Goal: Navigation & Orientation: Understand site structure

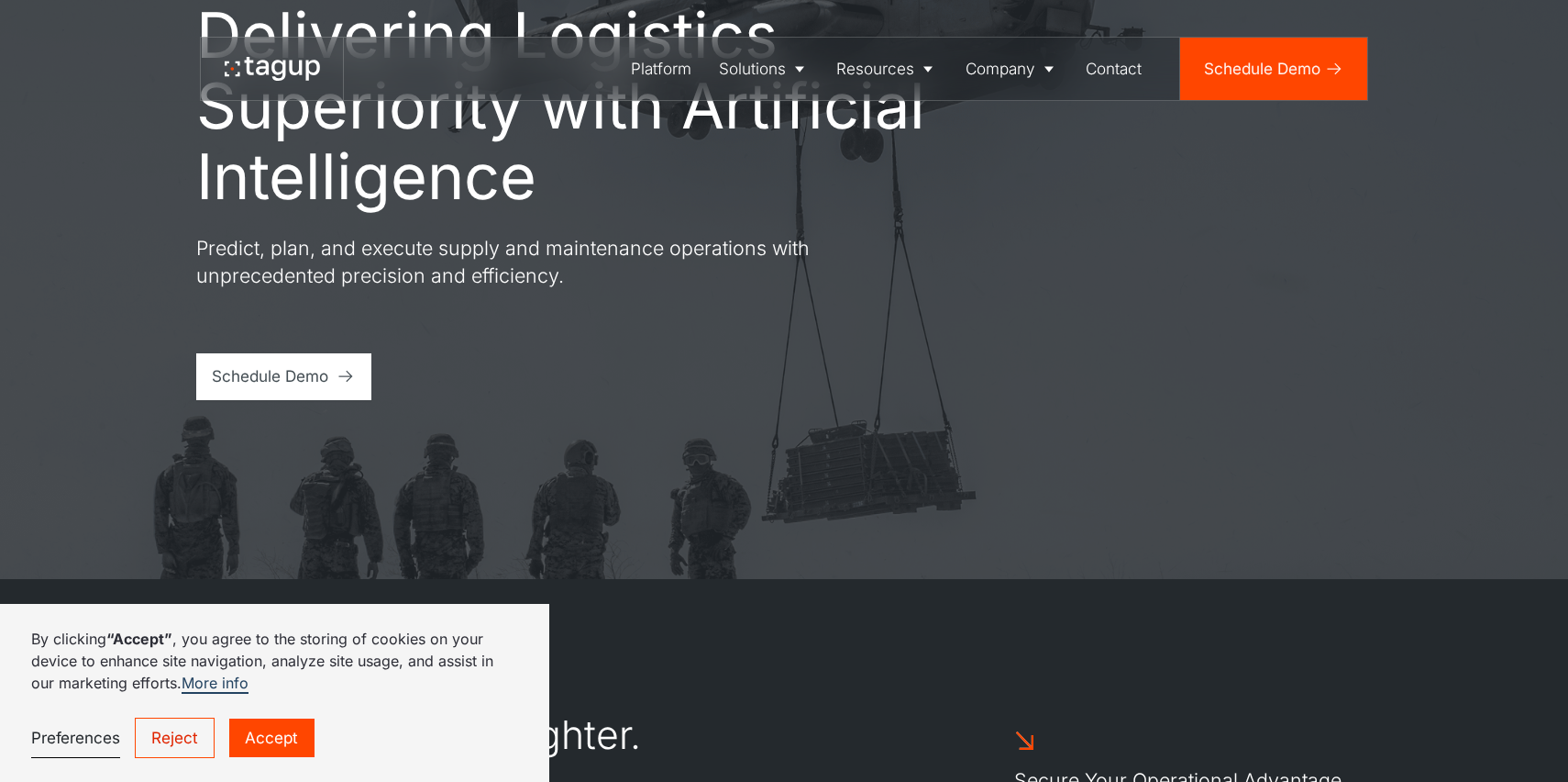
scroll to position [222, 0]
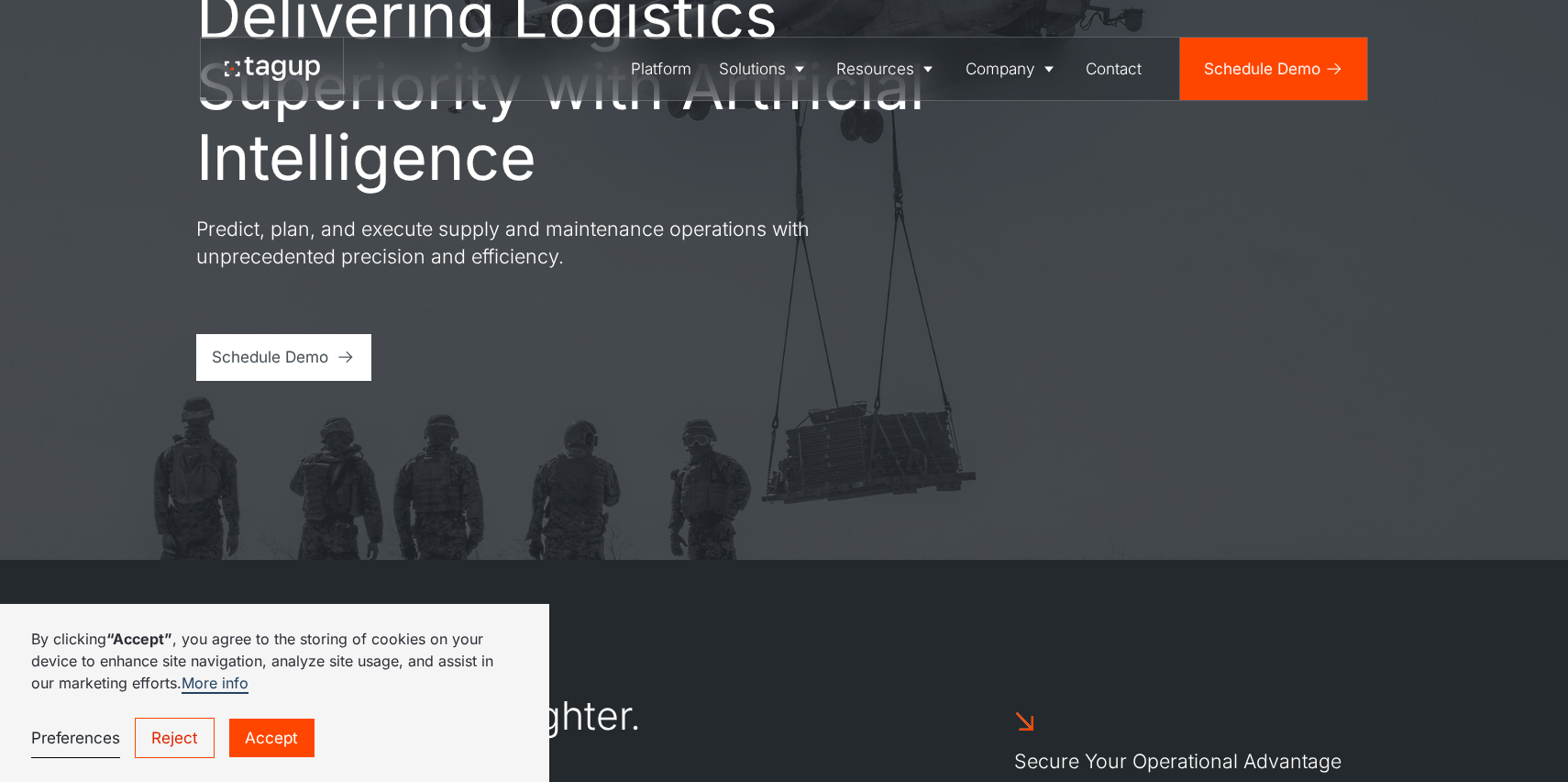
click at [268, 735] on link "Accept" at bounding box center [271, 737] width 85 height 39
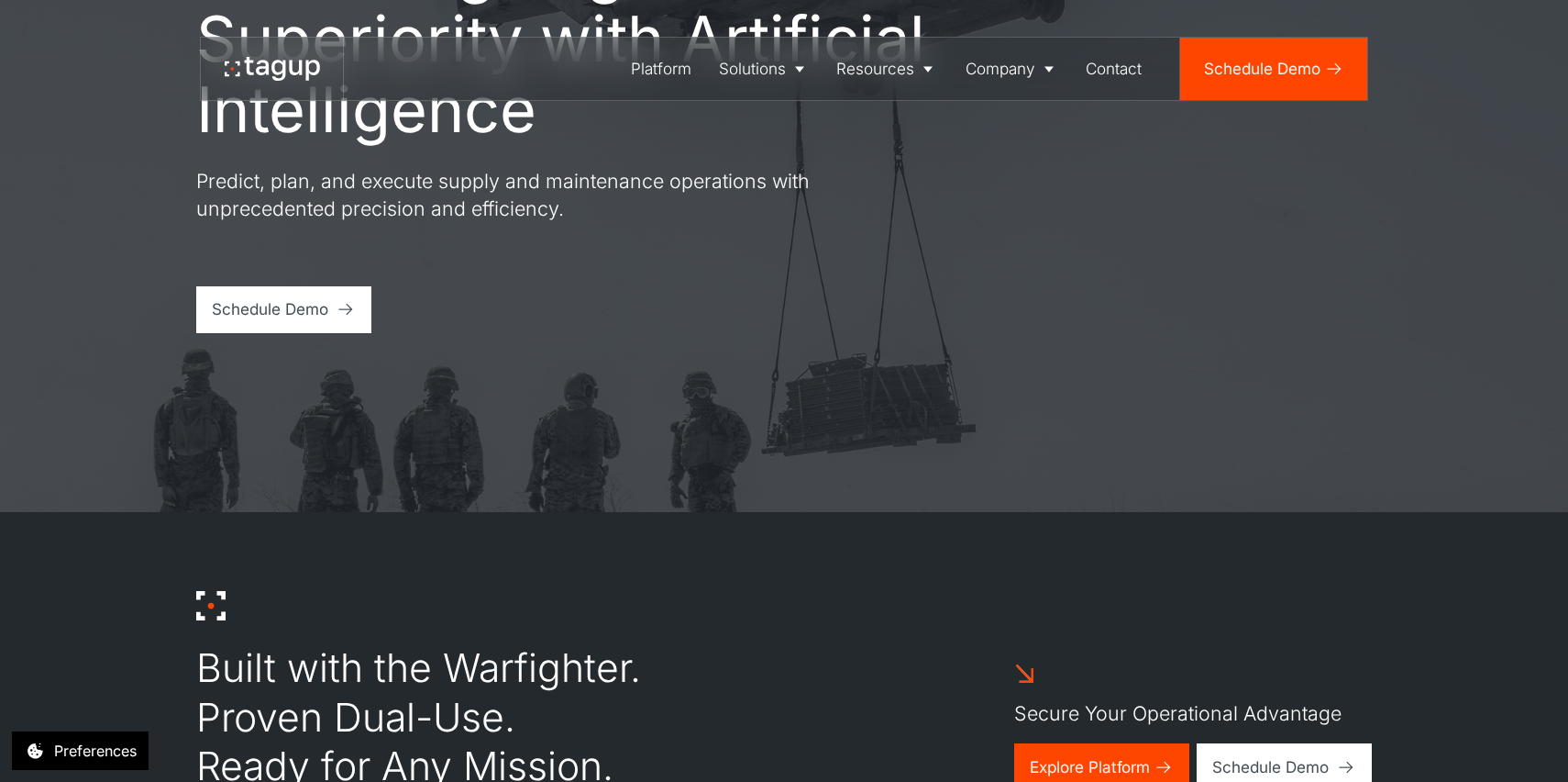
scroll to position [253, 0]
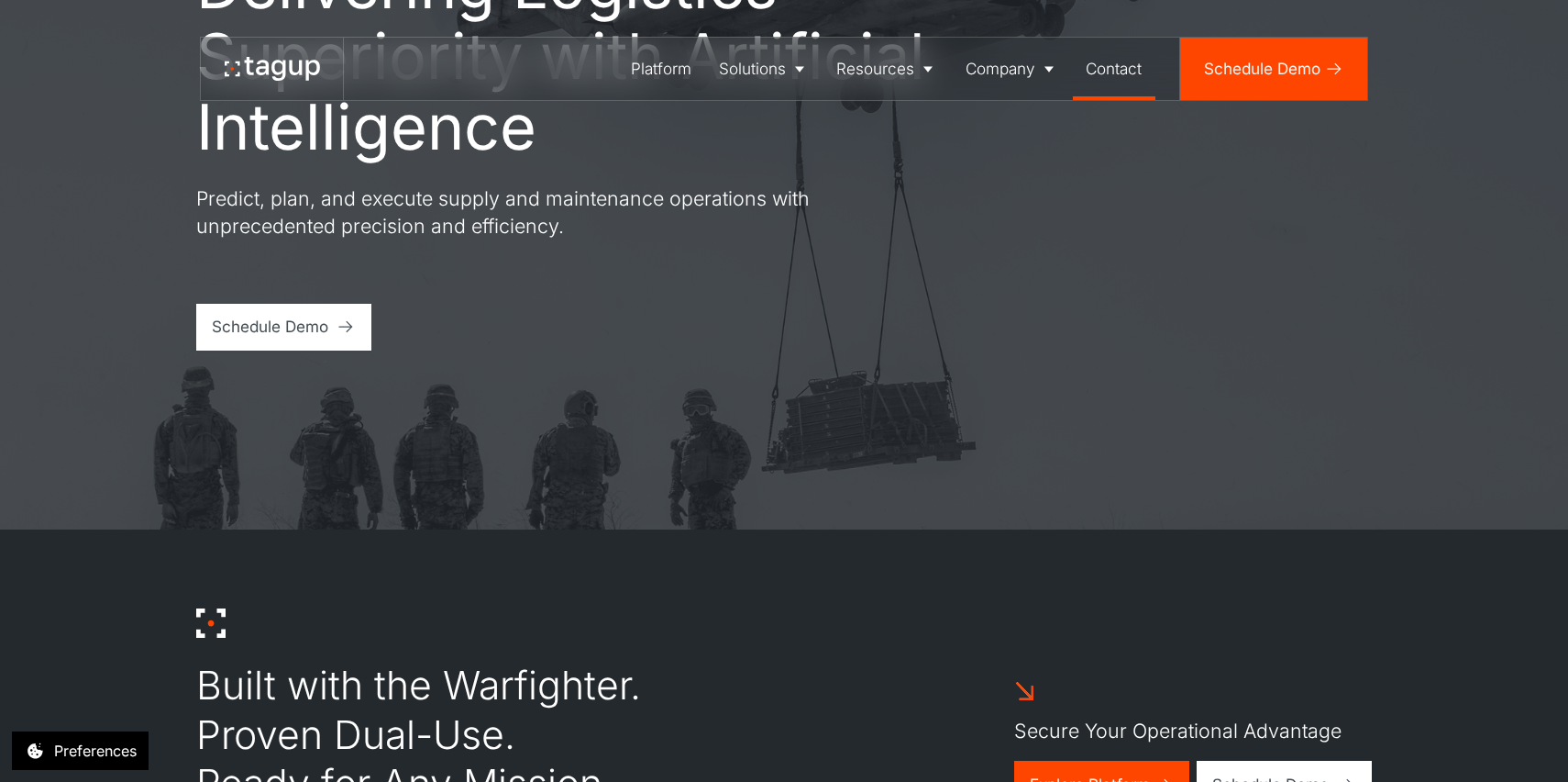
click at [1131, 62] on div "Contact" at bounding box center [1114, 69] width 56 height 24
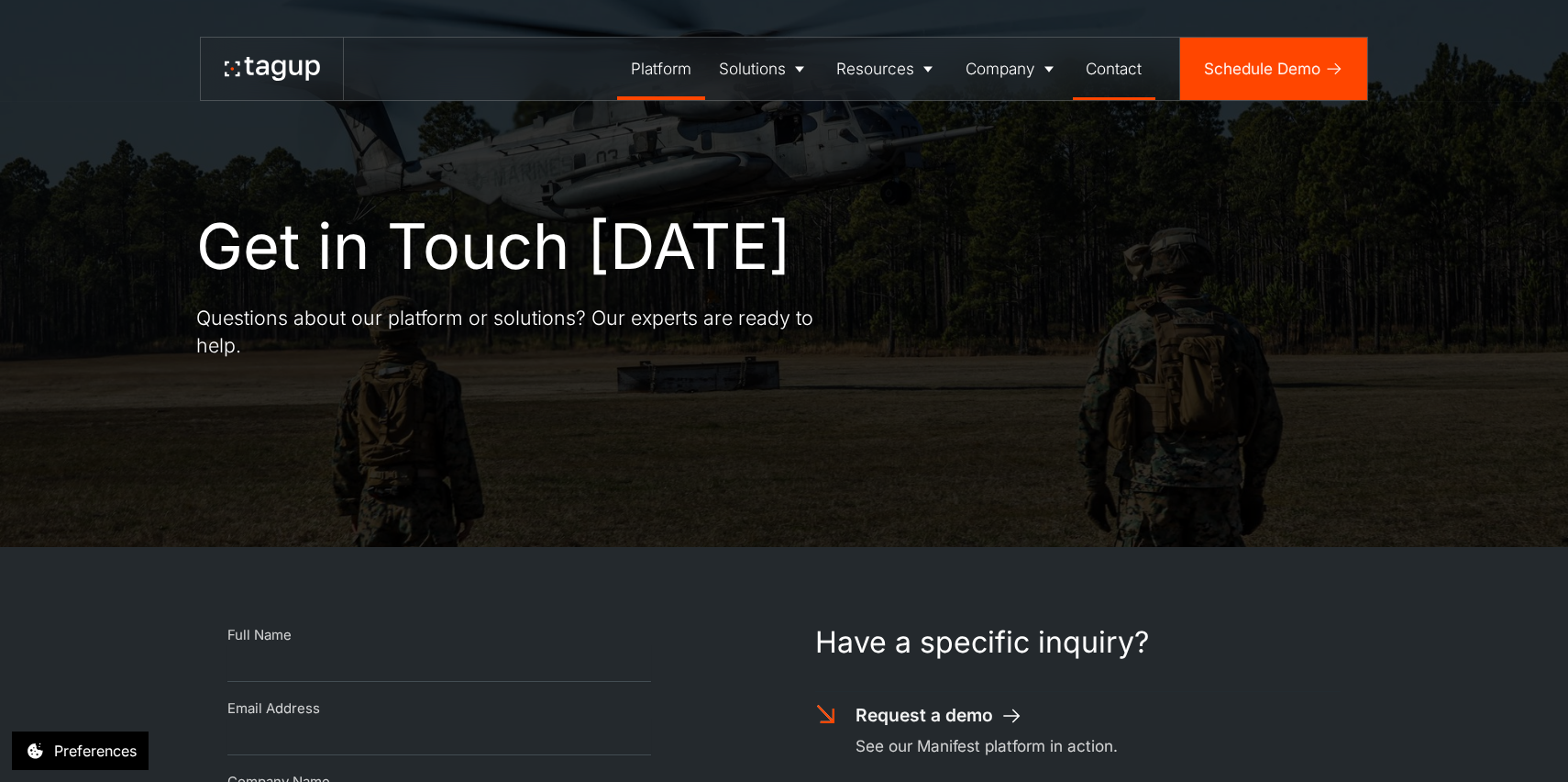
click at [671, 73] on div "Platform" at bounding box center [661, 69] width 61 height 24
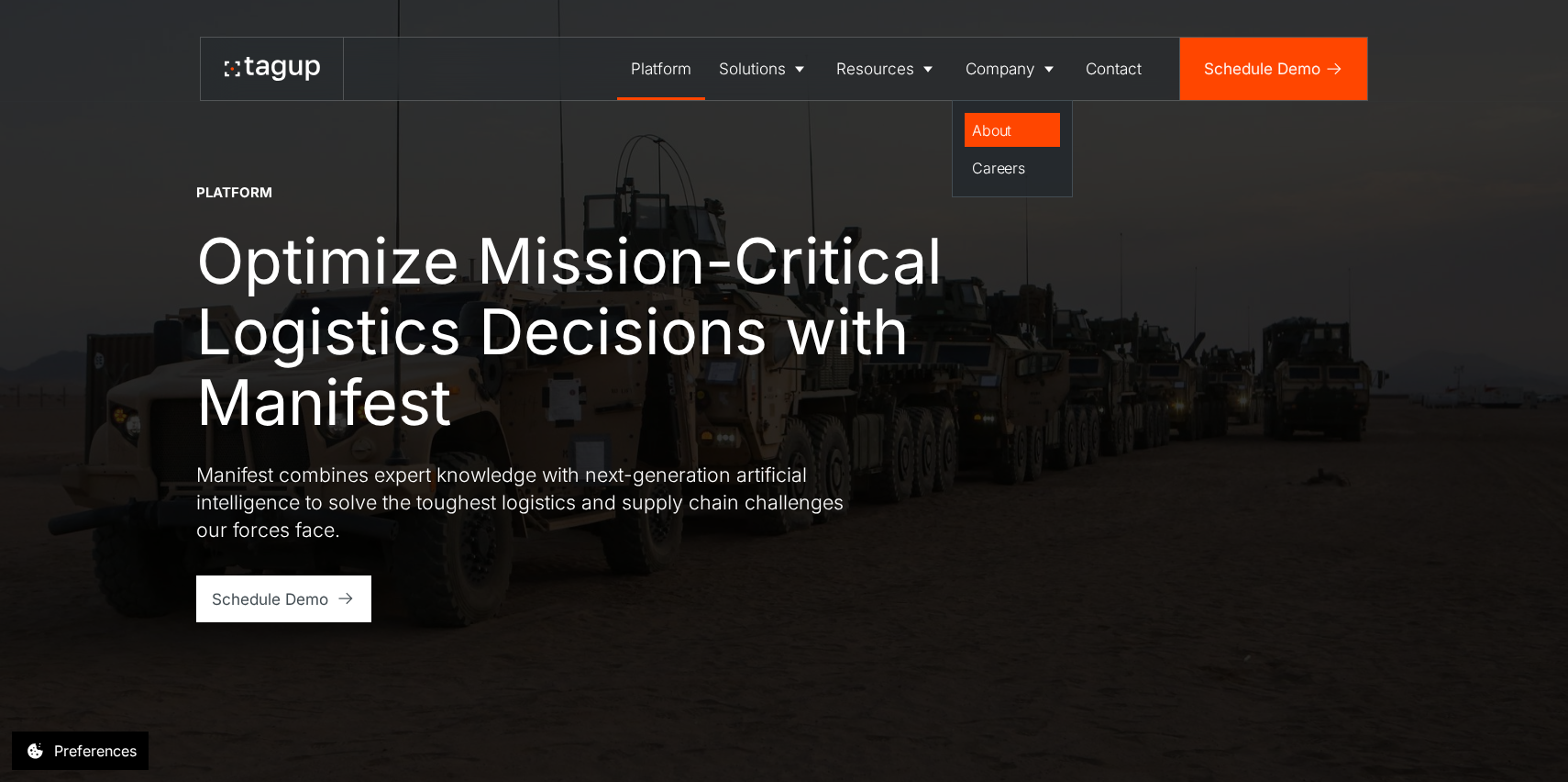
click at [976, 120] on div "About" at bounding box center [1012, 130] width 80 height 22
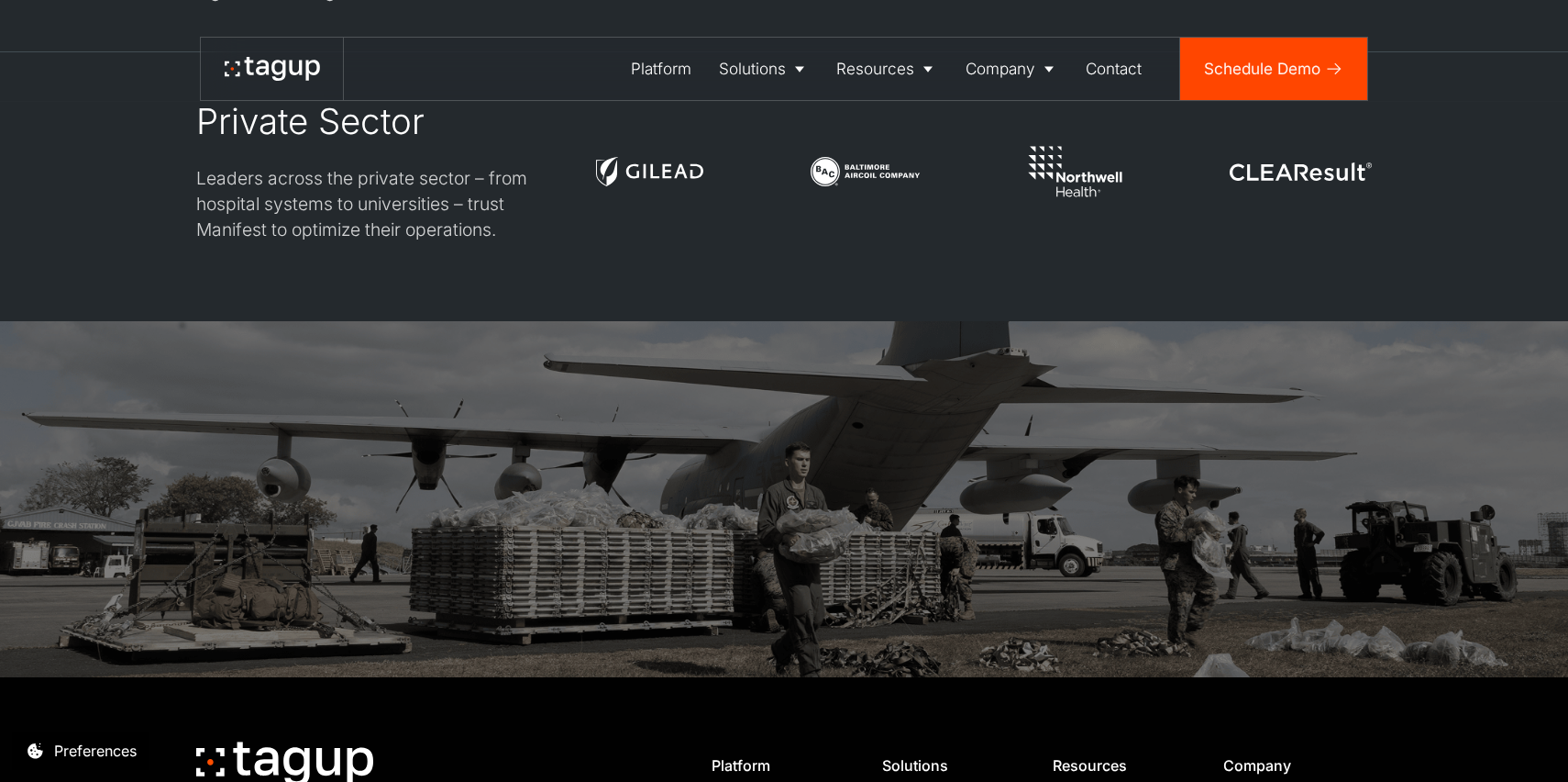
scroll to position [5556, 0]
